Goal: Communication & Community: Answer question/provide support

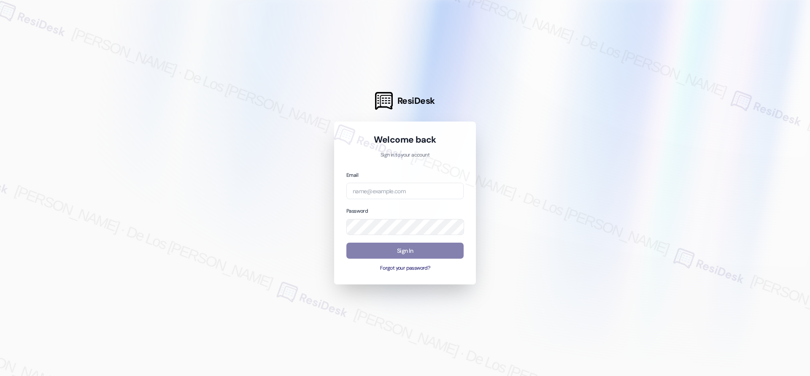
click at [271, 119] on div at bounding box center [405, 188] width 810 height 376
click at [407, 198] on input "email" at bounding box center [404, 191] width 117 height 16
type input "automated-surveys-park_properties-[PERSON_NAME].[PERSON_NAME]@park_[DOMAIN_NAME]"
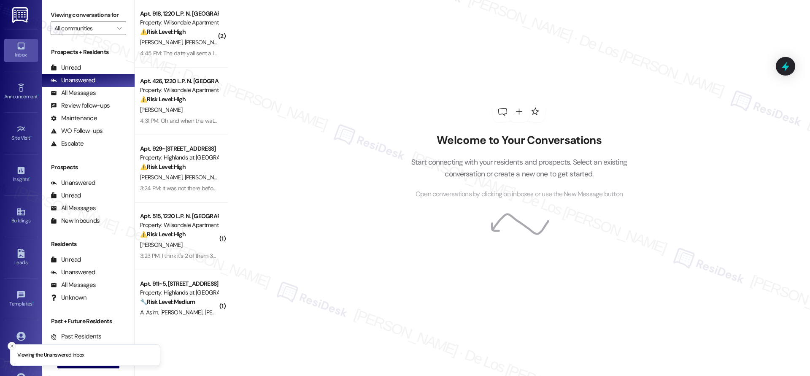
click at [14, 346] on button "Close toast" at bounding box center [12, 346] width 8 height 8
click at [86, 354] on div " New Message" at bounding box center [88, 361] width 62 height 21
click at [87, 357] on span "New Message" at bounding box center [93, 361] width 35 height 9
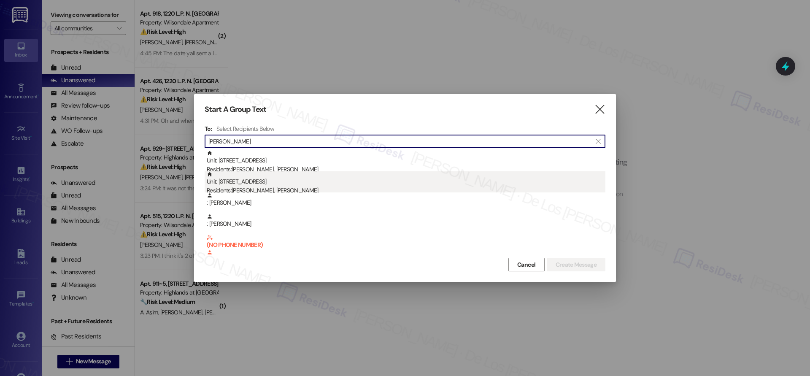
type input "[PERSON_NAME]"
click at [340, 190] on div "Residents: [PERSON_NAME], [PERSON_NAME]" at bounding box center [406, 190] width 399 height 9
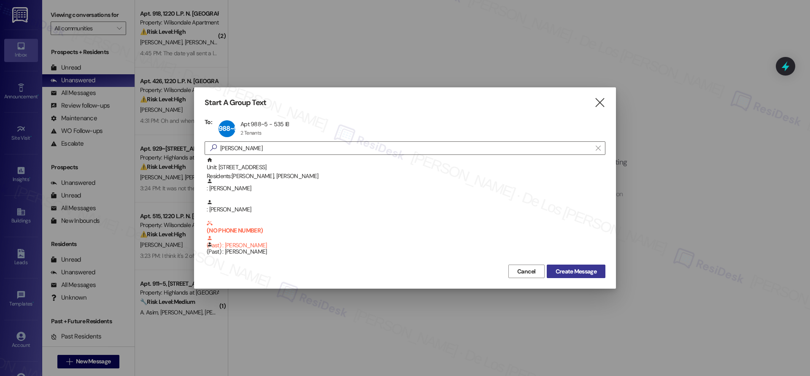
click at [571, 272] on span "Create Message" at bounding box center [576, 271] width 41 height 9
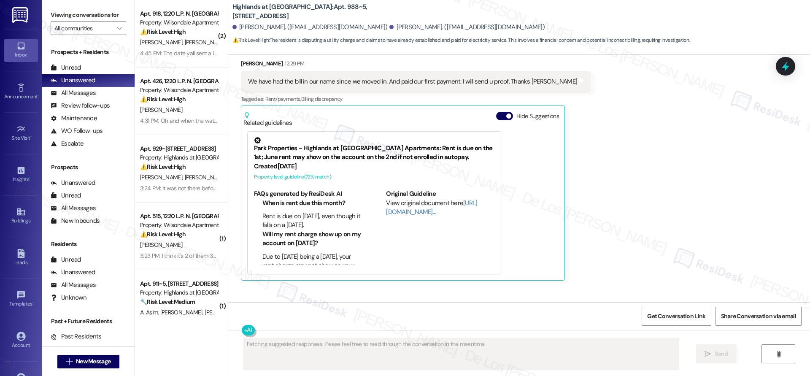
scroll to position [1390, 0]
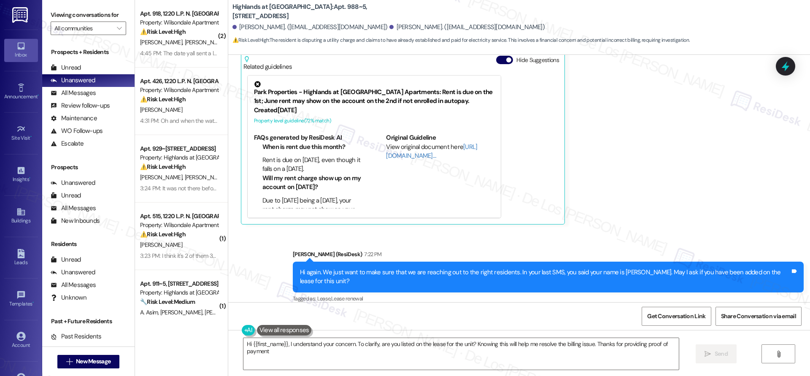
type textarea "Hi {{first_name}}, I understand your concern. To clarify, are you listed on the…"
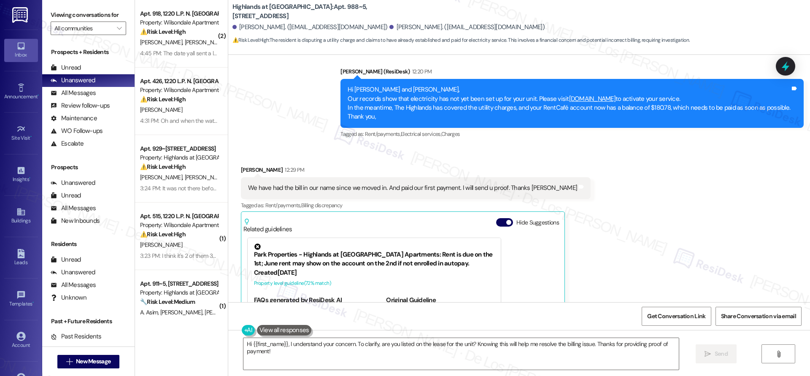
scroll to position [1227, 0]
